Goal: Check status: Check status

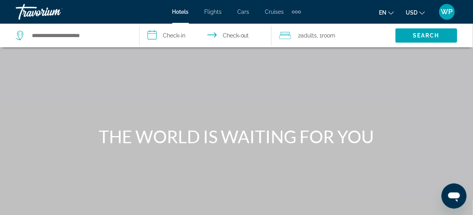
click at [447, 10] on span "WP" at bounding box center [447, 12] width 12 height 8
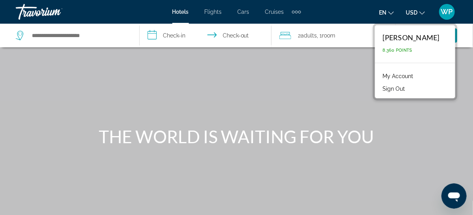
click at [401, 78] on link "My Account" at bounding box center [398, 76] width 39 height 10
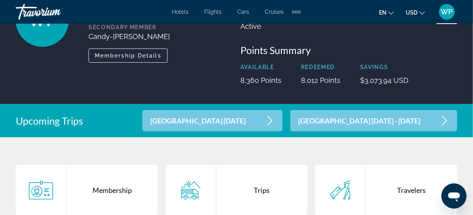
scroll to position [143, 0]
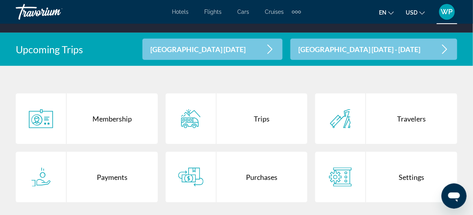
click at [265, 181] on div "Purchases" at bounding box center [262, 177] width 91 height 50
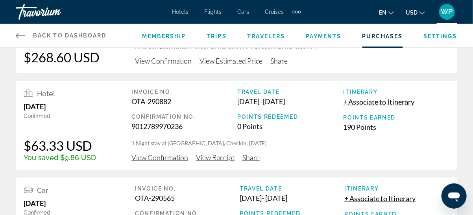
scroll to position [179, 0]
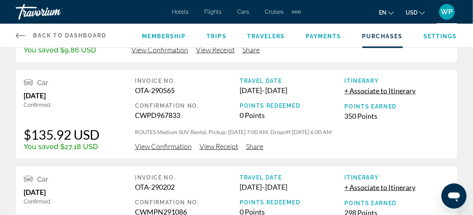
click at [174, 148] on span "View Confirmation" at bounding box center [163, 146] width 57 height 9
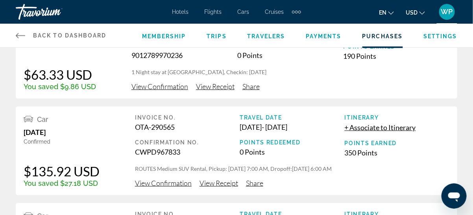
scroll to position [143, 0]
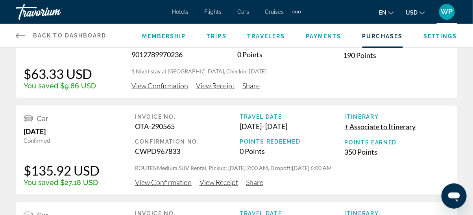
click at [223, 182] on span "View Receipt" at bounding box center [219, 182] width 39 height 9
